Goal: Task Accomplishment & Management: Manage account settings

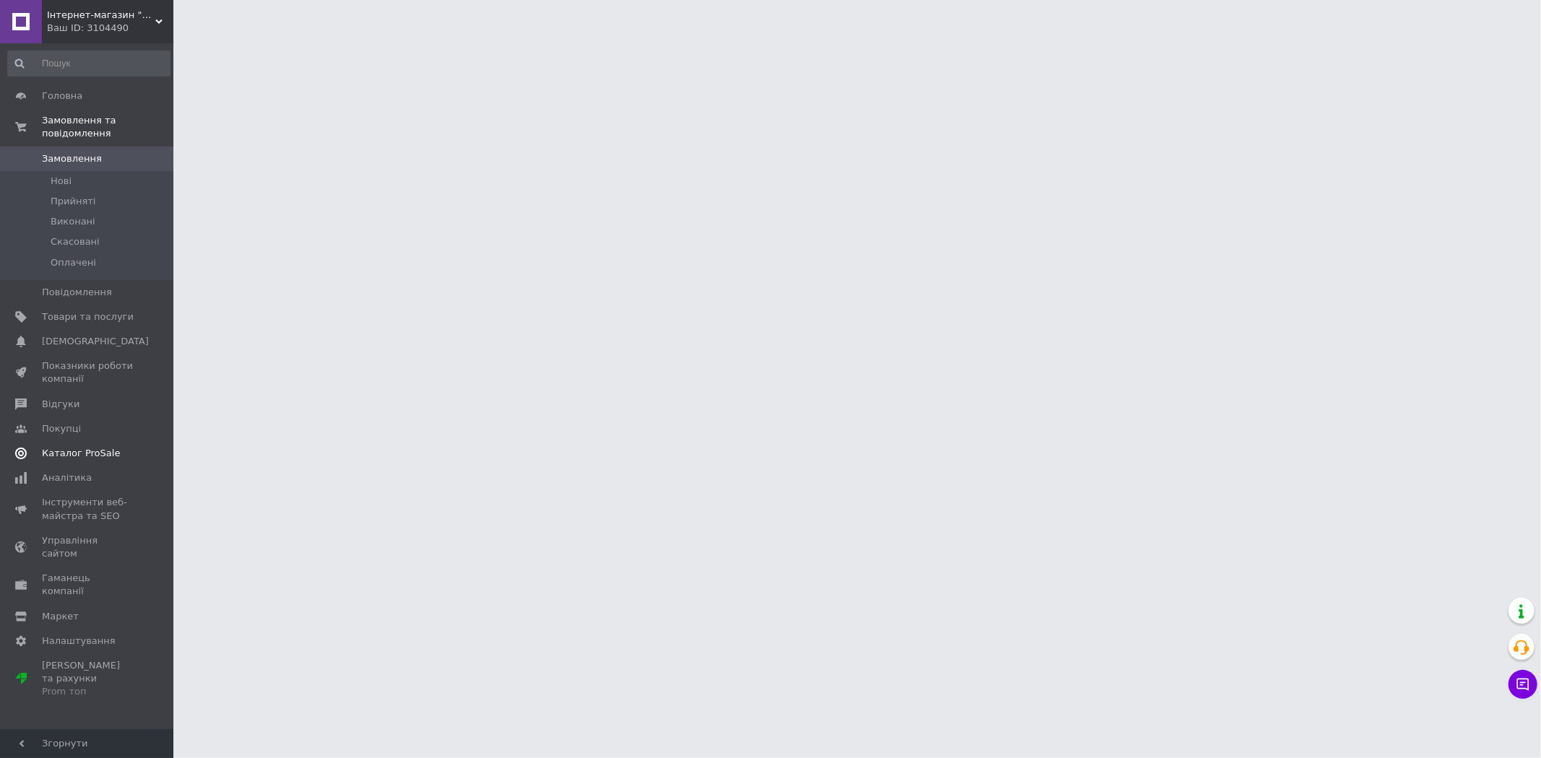
click at [95, 447] on span "Каталог ProSale" at bounding box center [81, 453] width 78 height 13
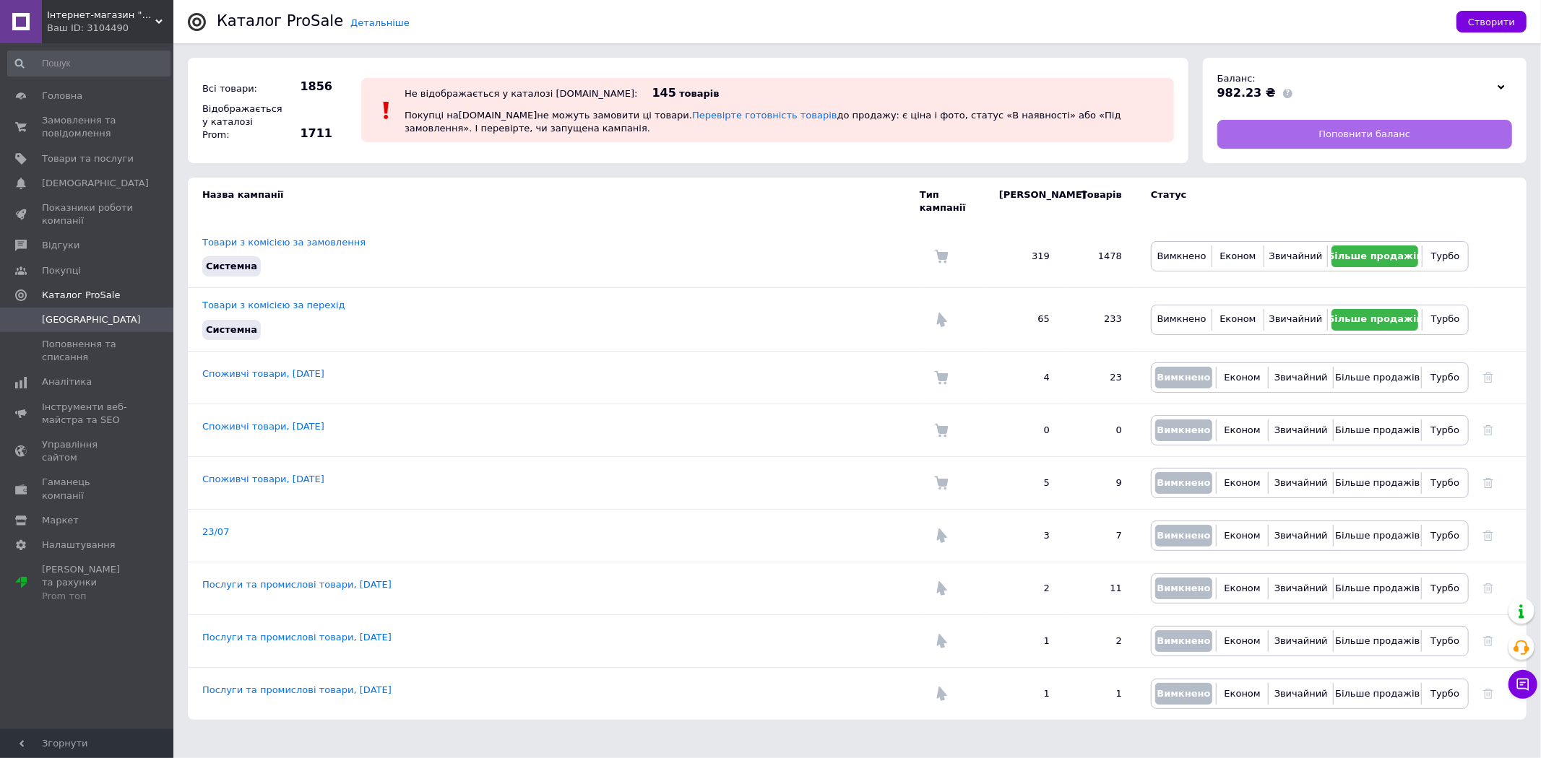
click at [1388, 139] on span "Поповнити баланс" at bounding box center [1364, 134] width 92 height 13
